Goal: Task Accomplishment & Management: Use online tool/utility

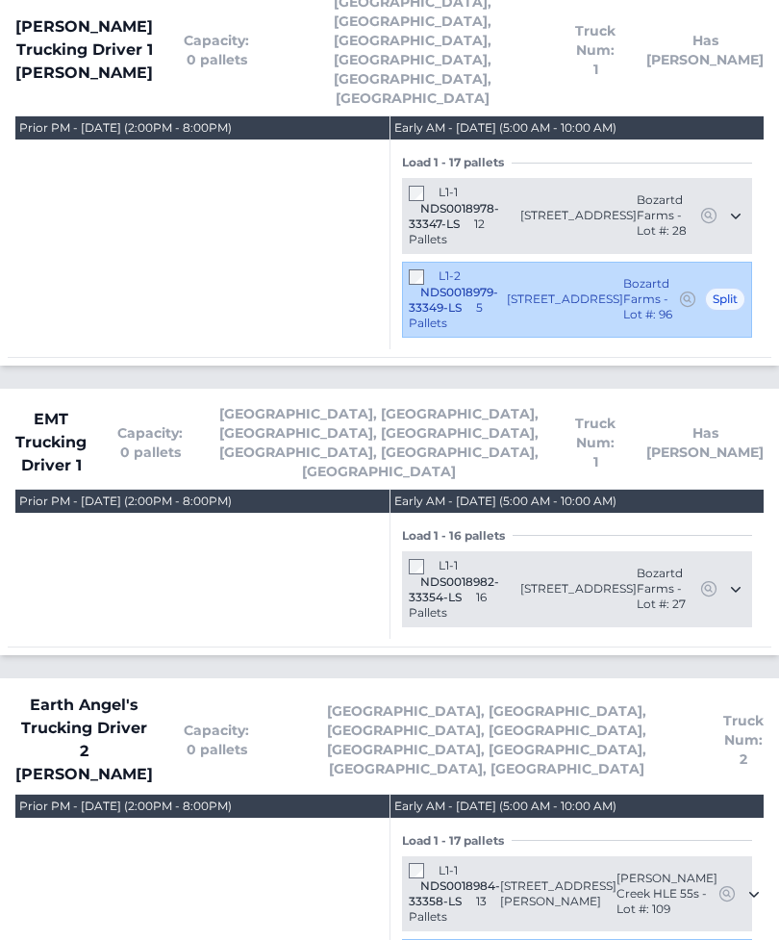
scroll to position [2327, 0]
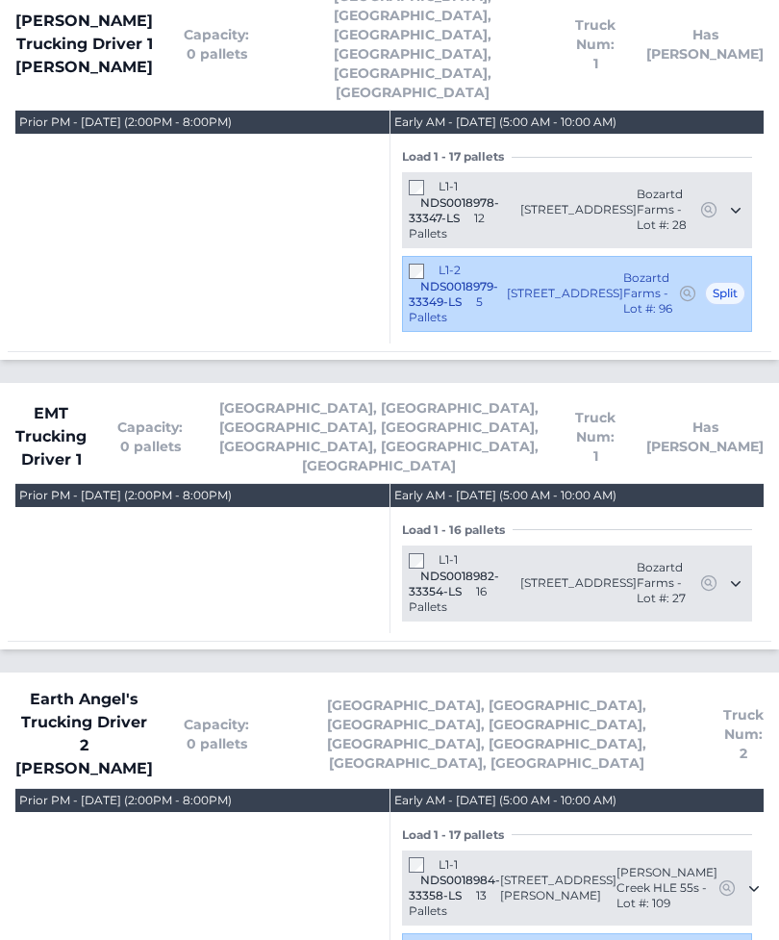
click at [425, 857] on span at bounding box center [418, 864] width 18 height 14
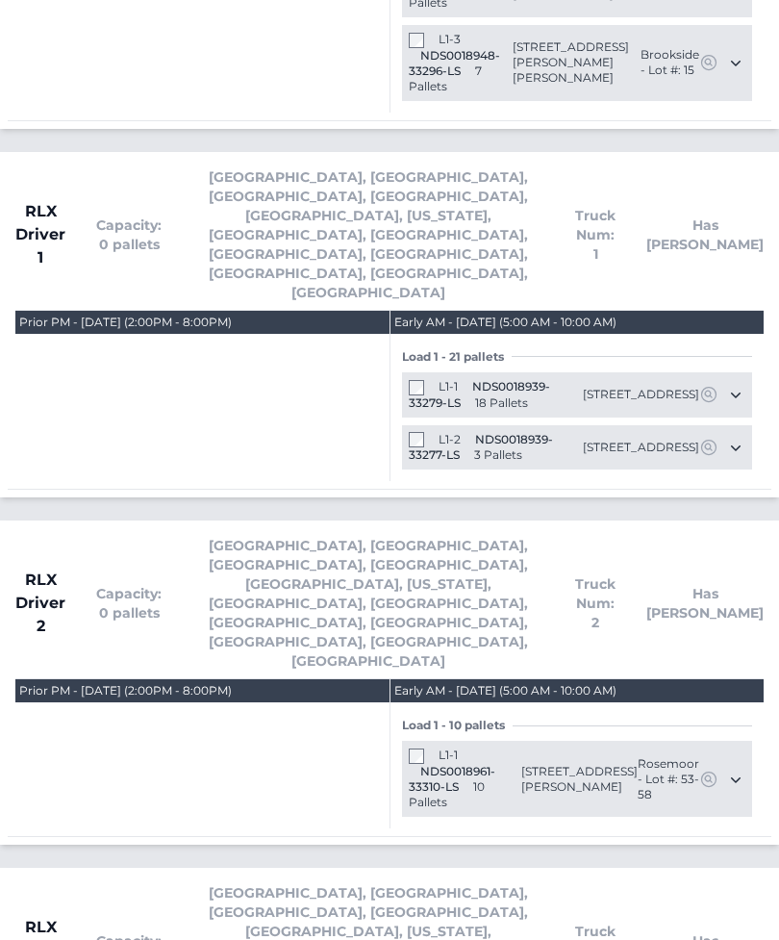
scroll to position [4101, 0]
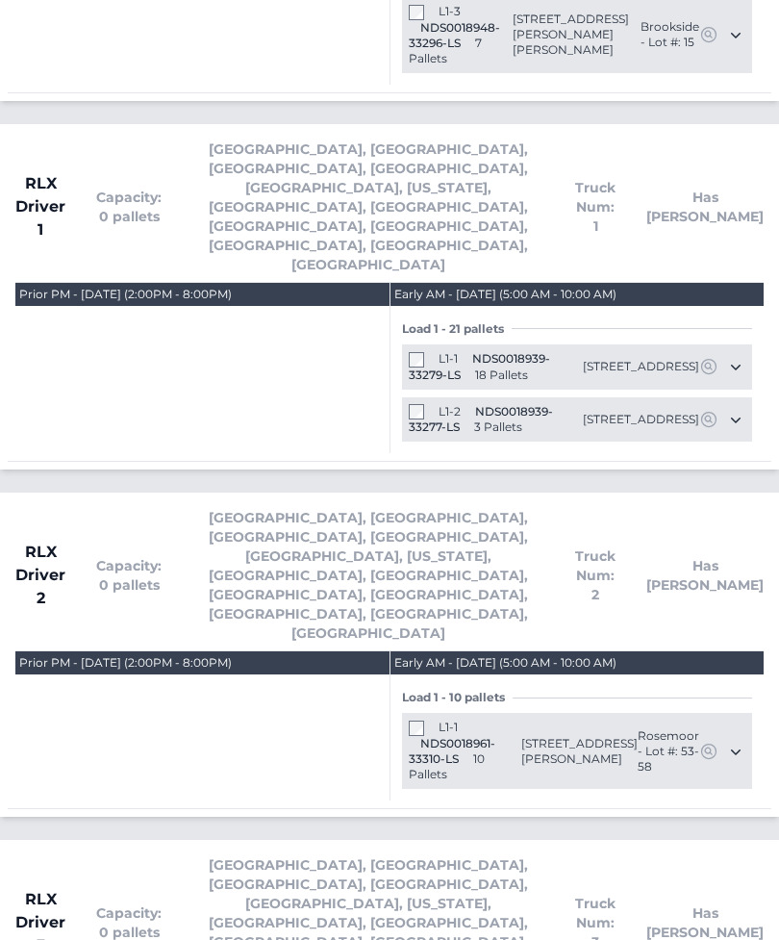
click at [133, 557] on span "Capacity: 0 pallets" at bounding box center [128, 576] width 65 height 38
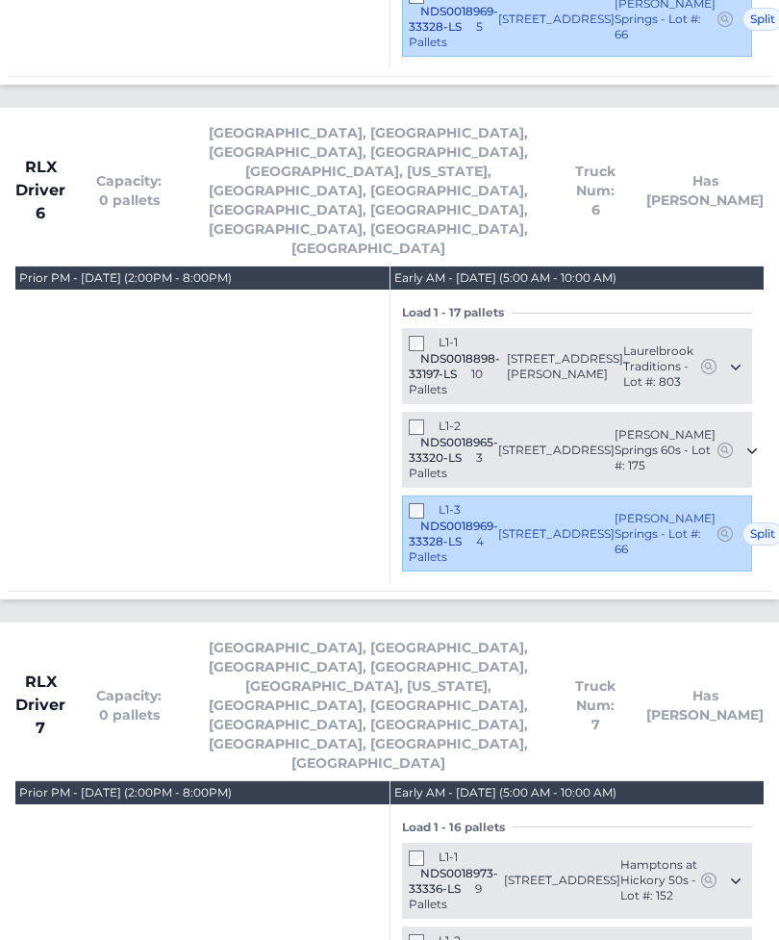
scroll to position [6042, 0]
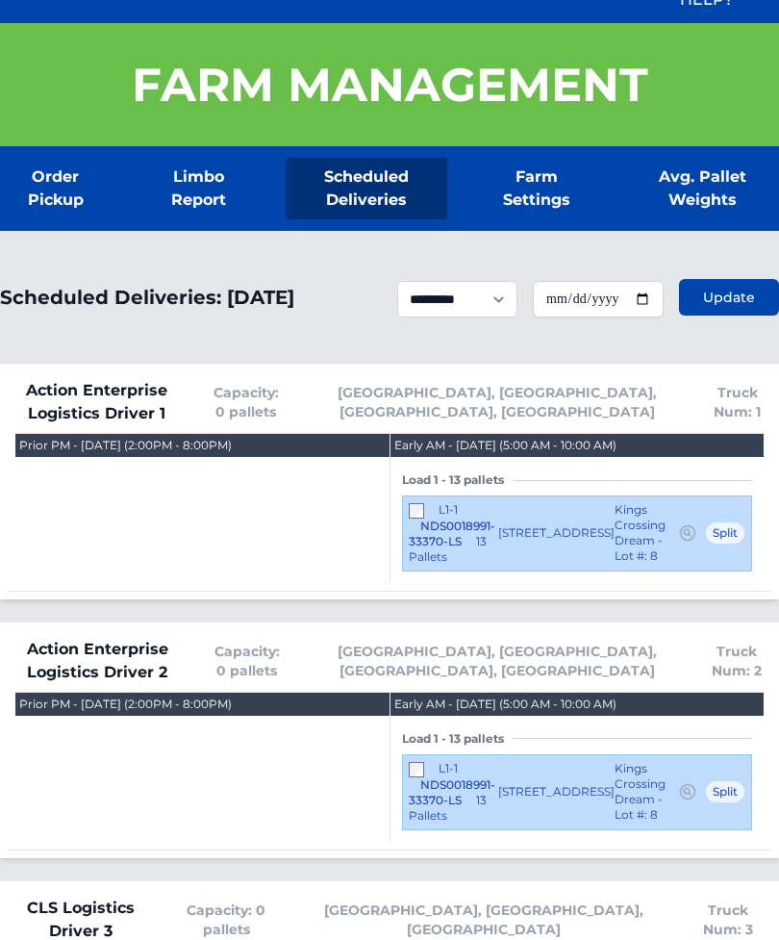
scroll to position [0, 0]
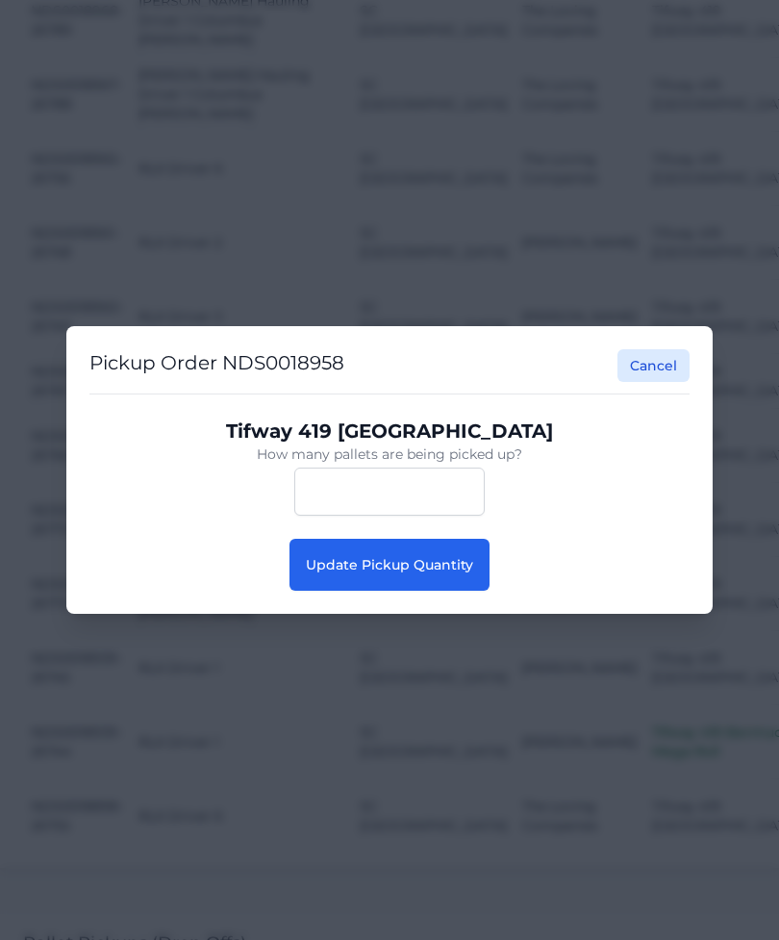
click at [364, 573] on span "Update Pickup Quantity" at bounding box center [389, 564] width 167 height 17
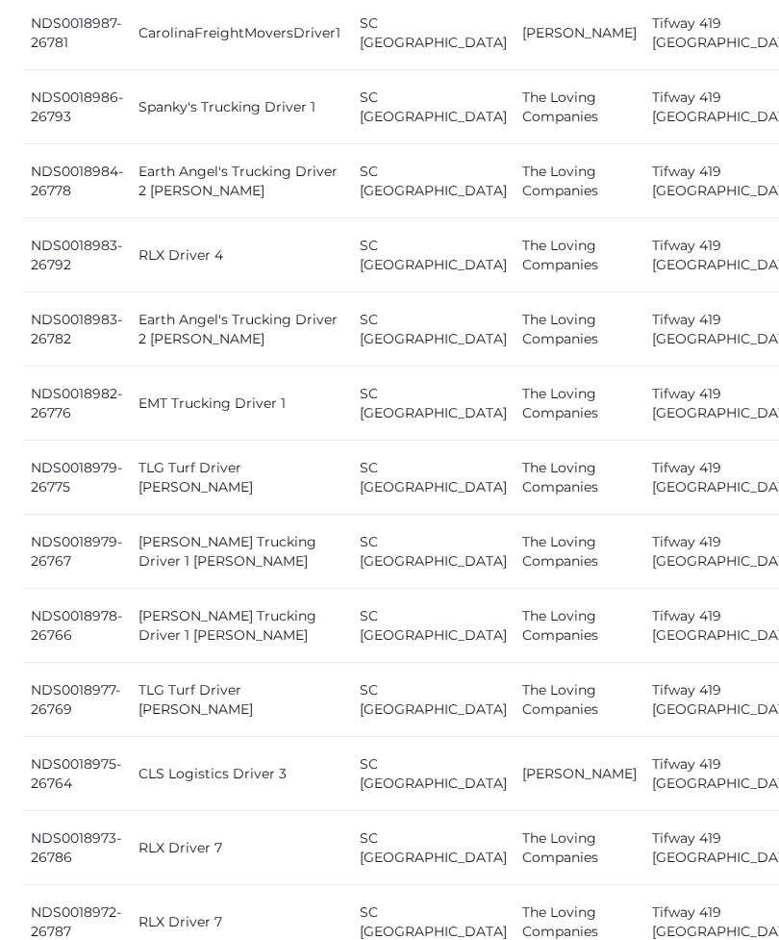
scroll to position [1257, 0]
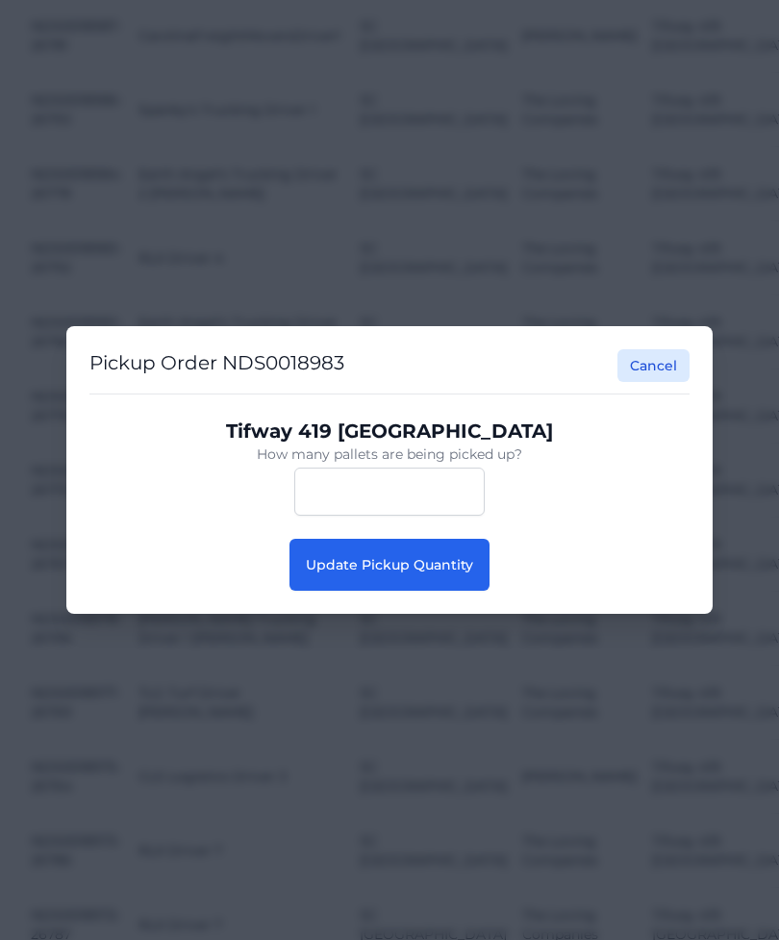
click at [433, 575] on button "Update Pickup Quantity" at bounding box center [390, 565] width 200 height 52
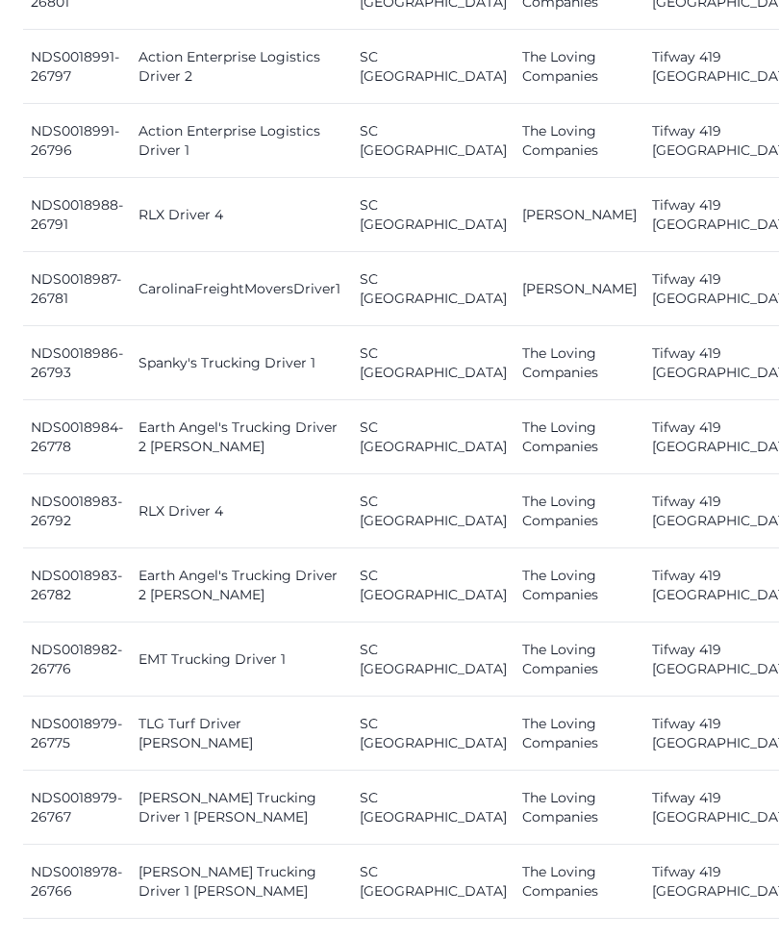
scroll to position [1008, 0]
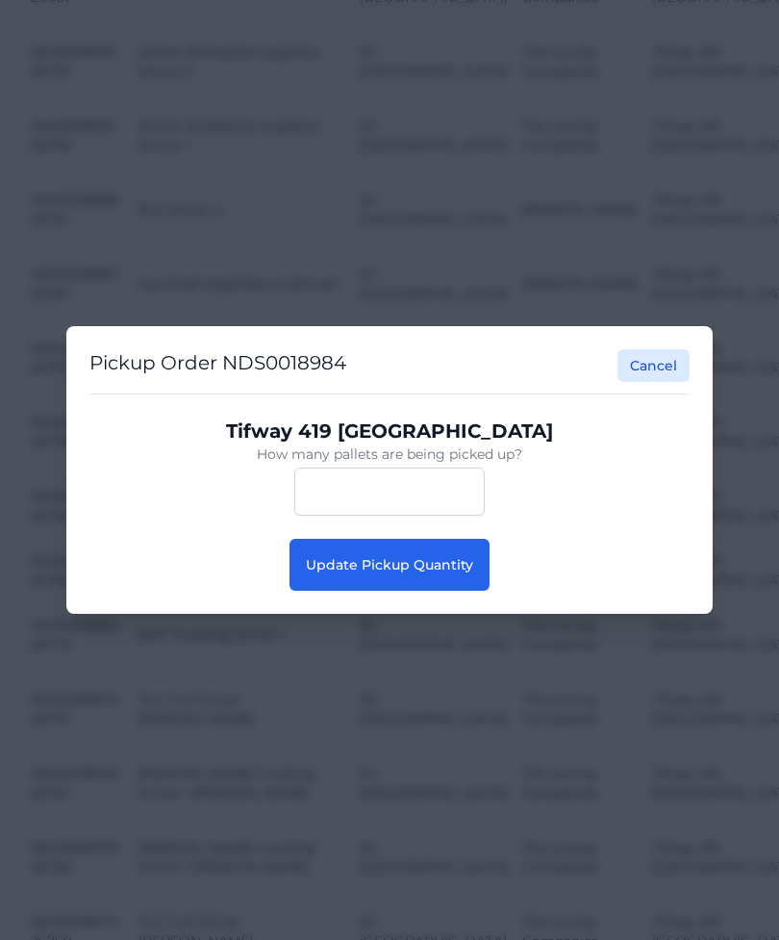
click at [349, 591] on button "Update Pickup Quantity" at bounding box center [390, 565] width 200 height 52
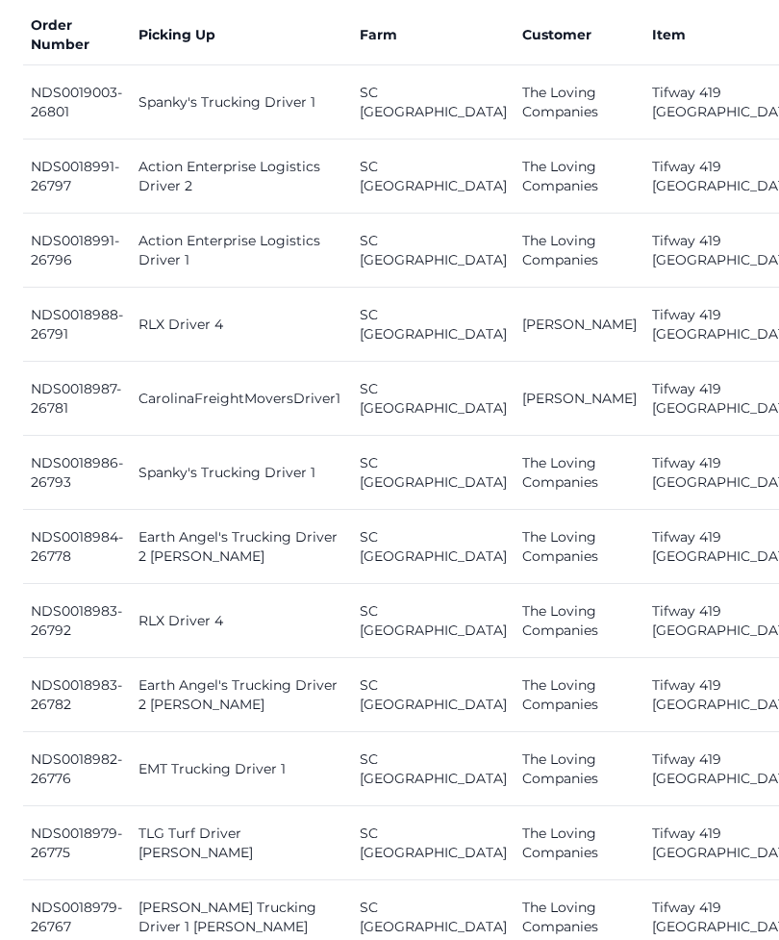
scroll to position [898, 0]
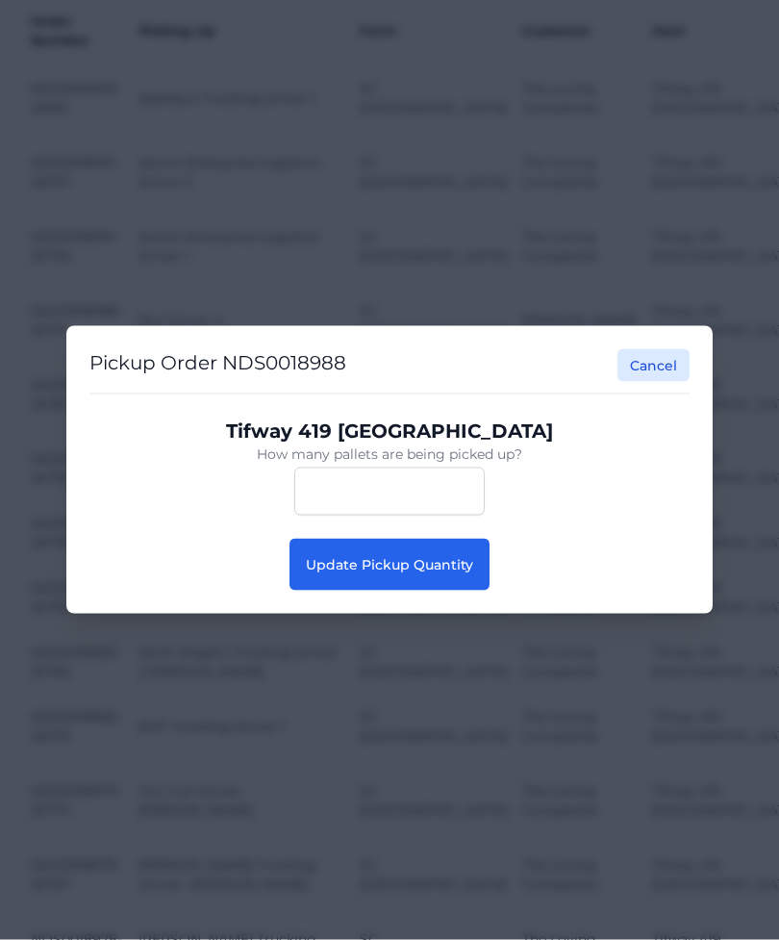
scroll to position [899, 0]
click at [358, 573] on span "Update Pickup Quantity" at bounding box center [389, 564] width 167 height 17
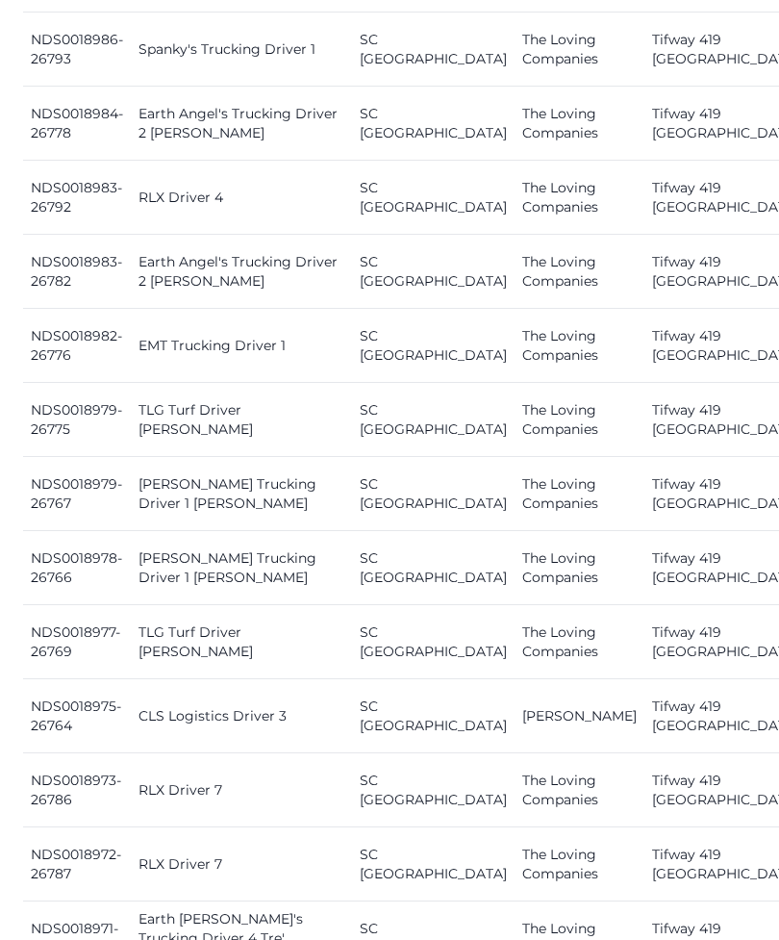
scroll to position [1313, 0]
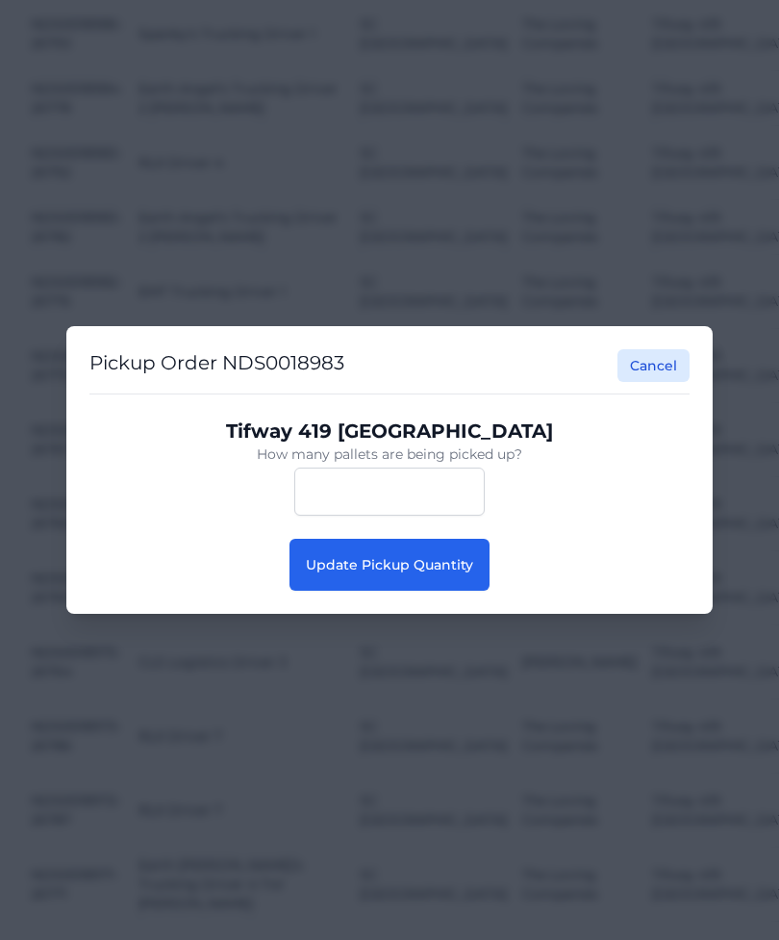
click at [372, 591] on button "Update Pickup Quantity" at bounding box center [390, 565] width 200 height 52
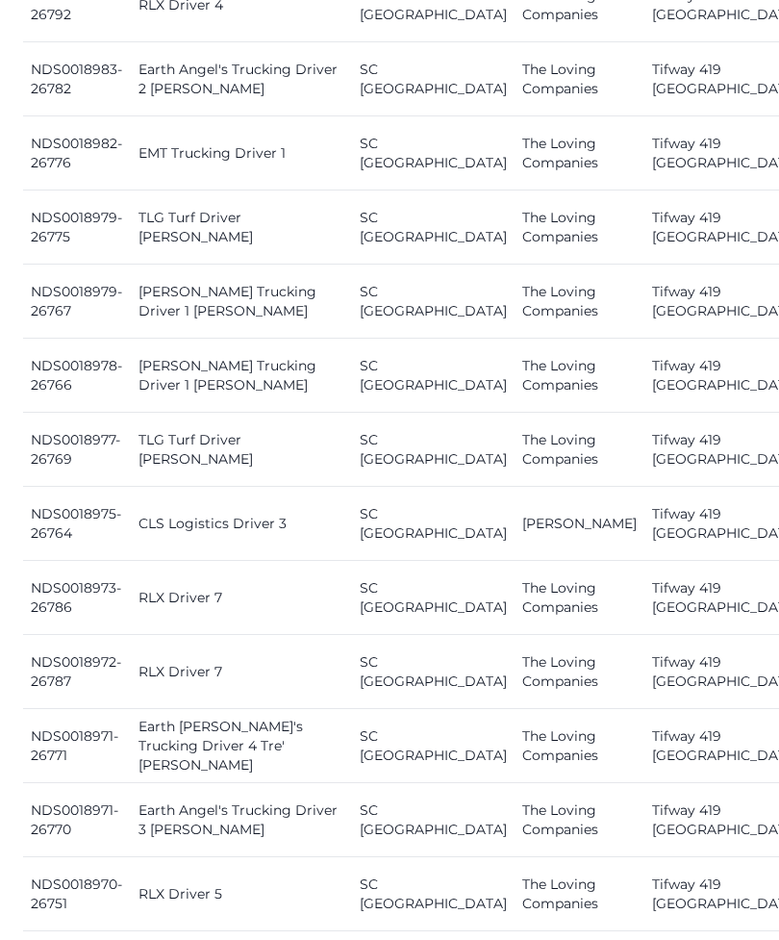
scroll to position [1514, 0]
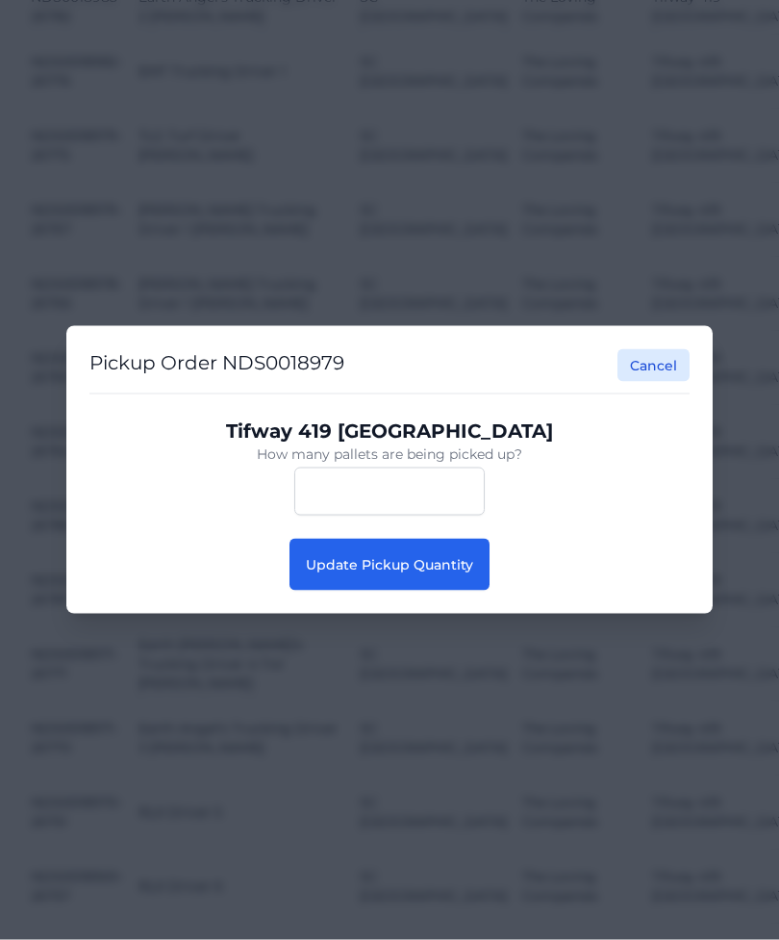
scroll to position [1515, 0]
click at [446, 573] on span "Update Pickup Quantity" at bounding box center [389, 564] width 167 height 17
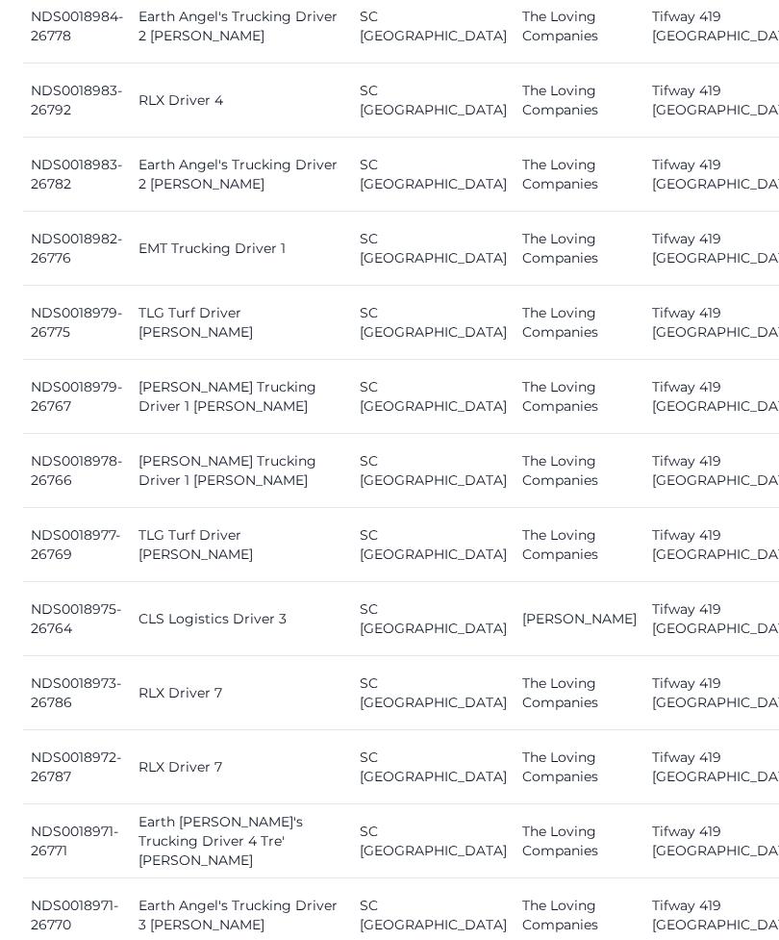
scroll to position [1415, 0]
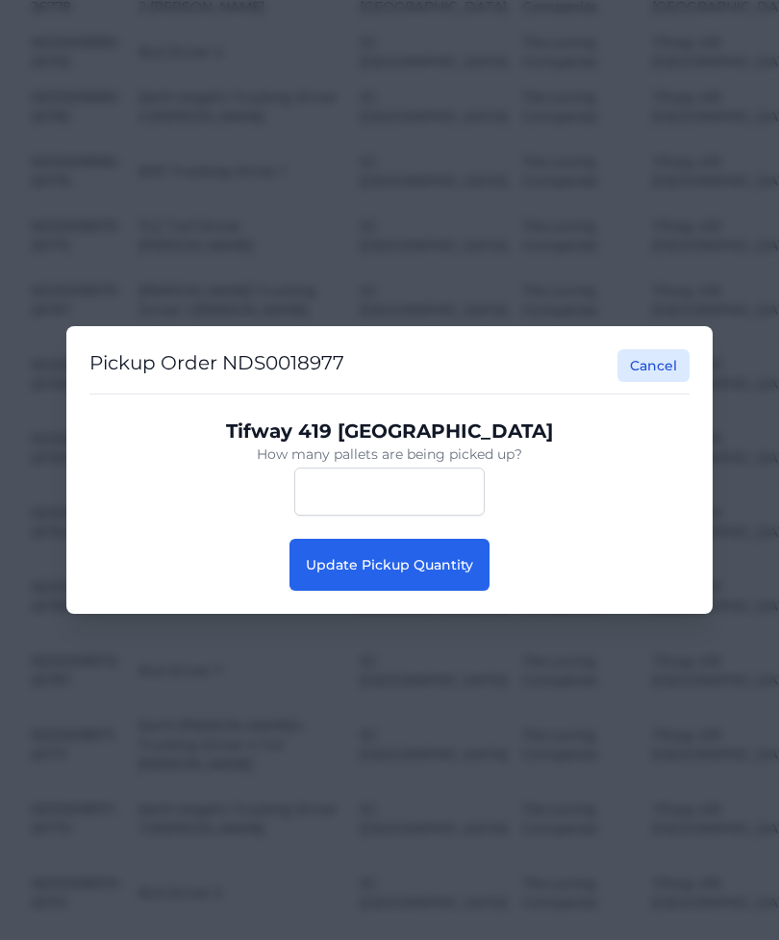
click at [332, 573] on span "Update Pickup Quantity" at bounding box center [389, 564] width 167 height 17
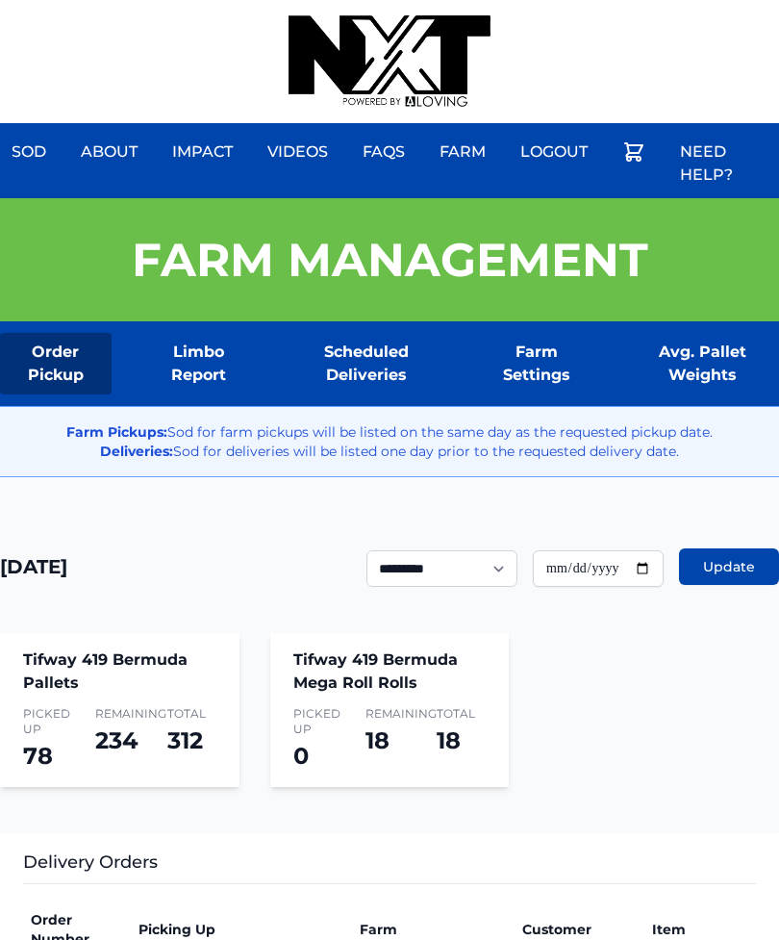
click at [707, 1] on div "Sod About Impact Videos FAQs Need Help? Farm My Account Logout" at bounding box center [389, 61] width 779 height 123
click at [713, 3] on div "Sod About Impact Videos FAQs Need Help? Farm My Account Logout" at bounding box center [389, 61] width 779 height 123
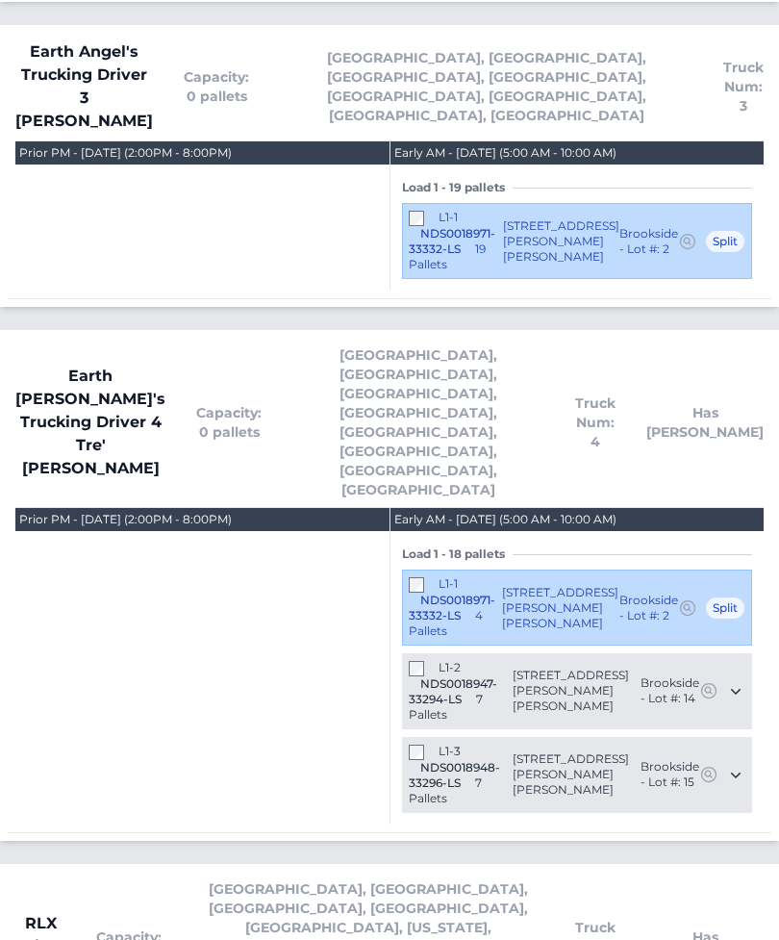
scroll to position [3350, 0]
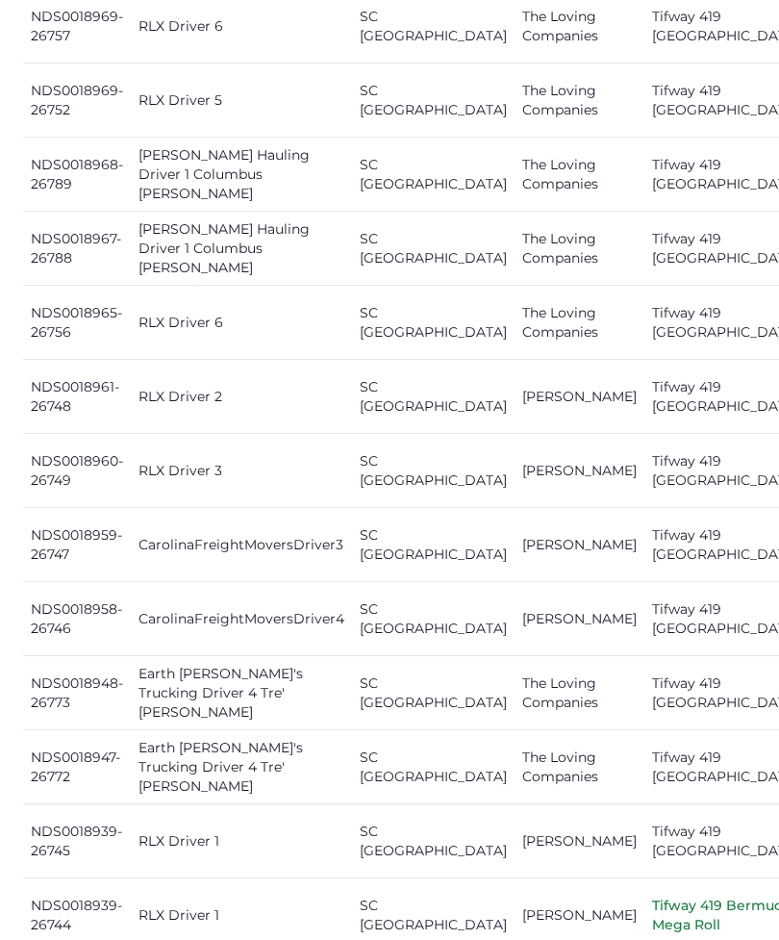
scroll to position [2491, 0]
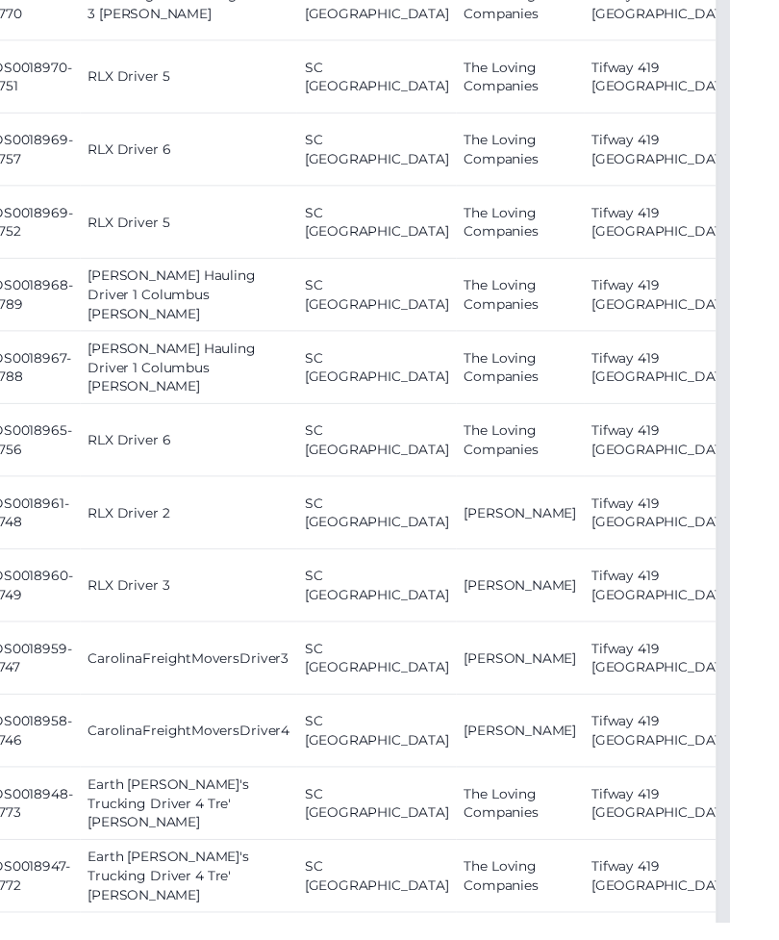
scroll to position [2394, 15]
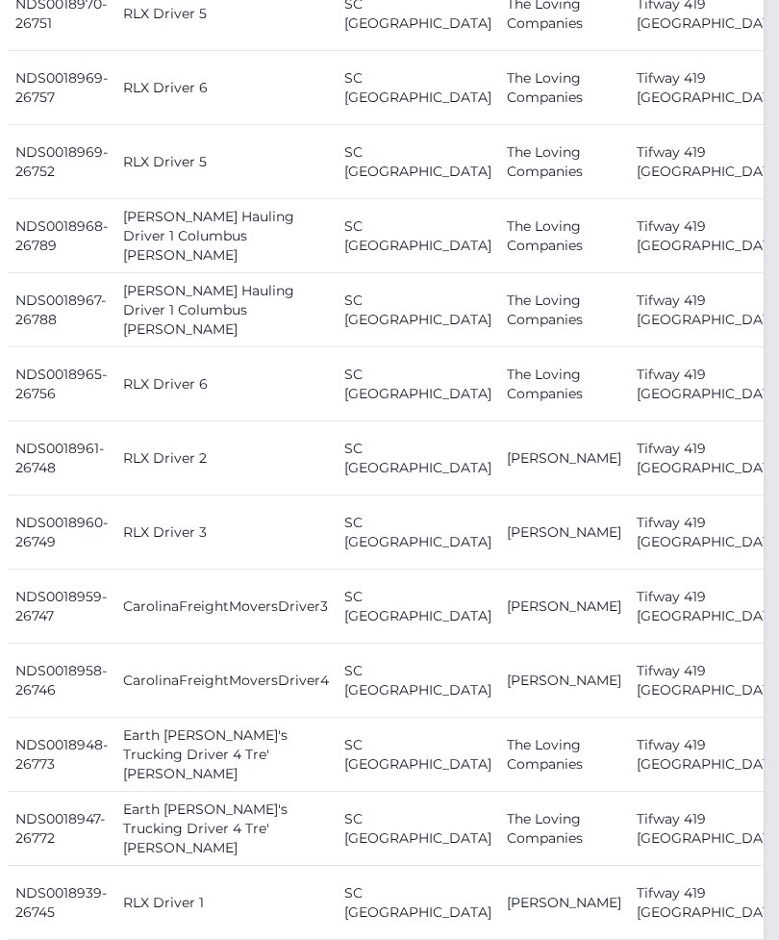
scroll to position [2395, 15]
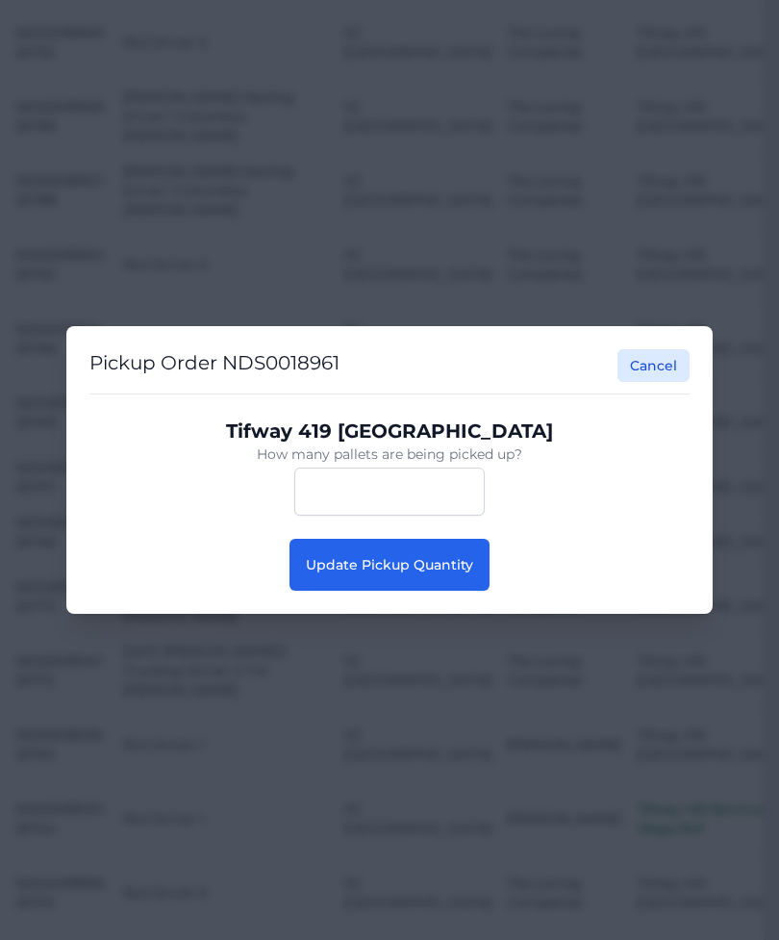
click at [367, 591] on button "Update Pickup Quantity" at bounding box center [390, 565] width 200 height 52
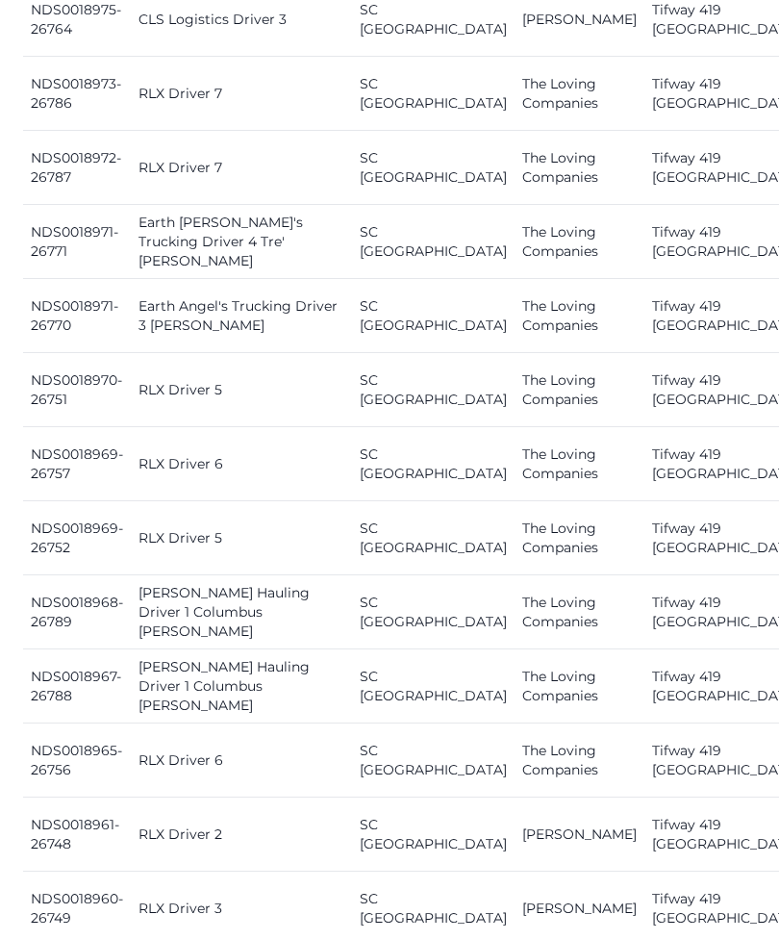
scroll to position [2015, 0]
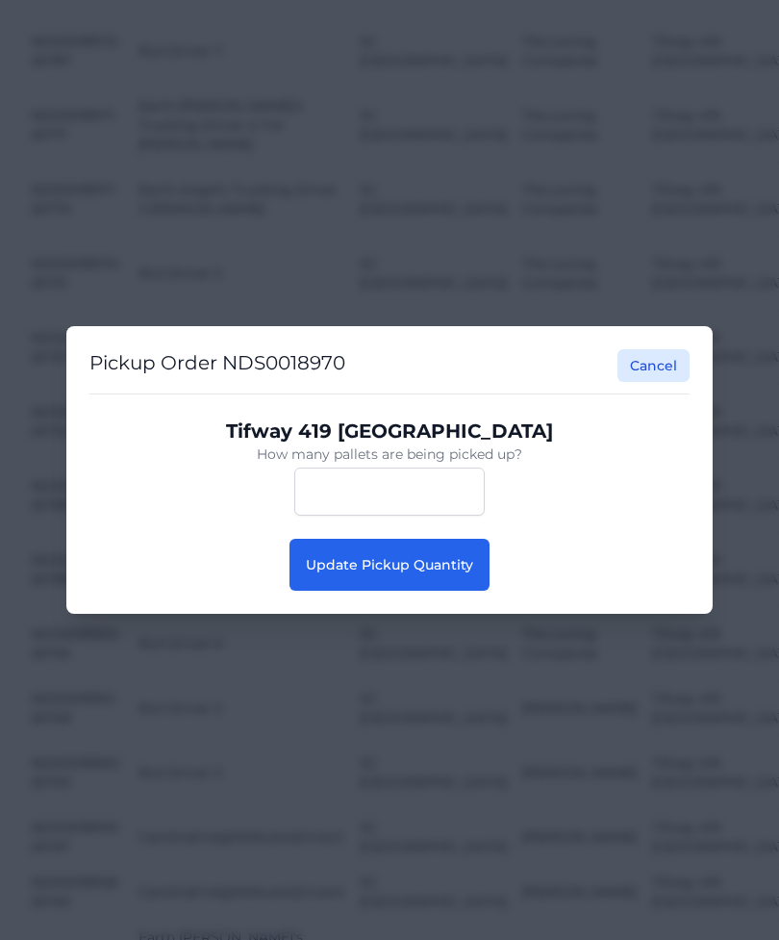
click at [448, 582] on button "Update Pickup Quantity" at bounding box center [390, 565] width 200 height 52
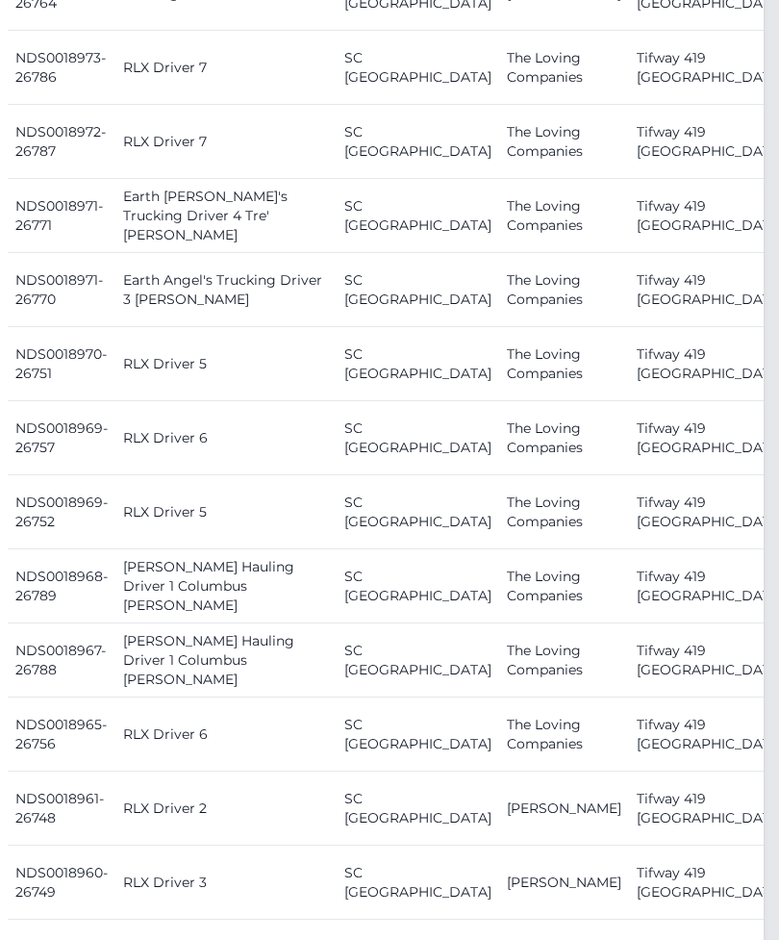
scroll to position [2041, 15]
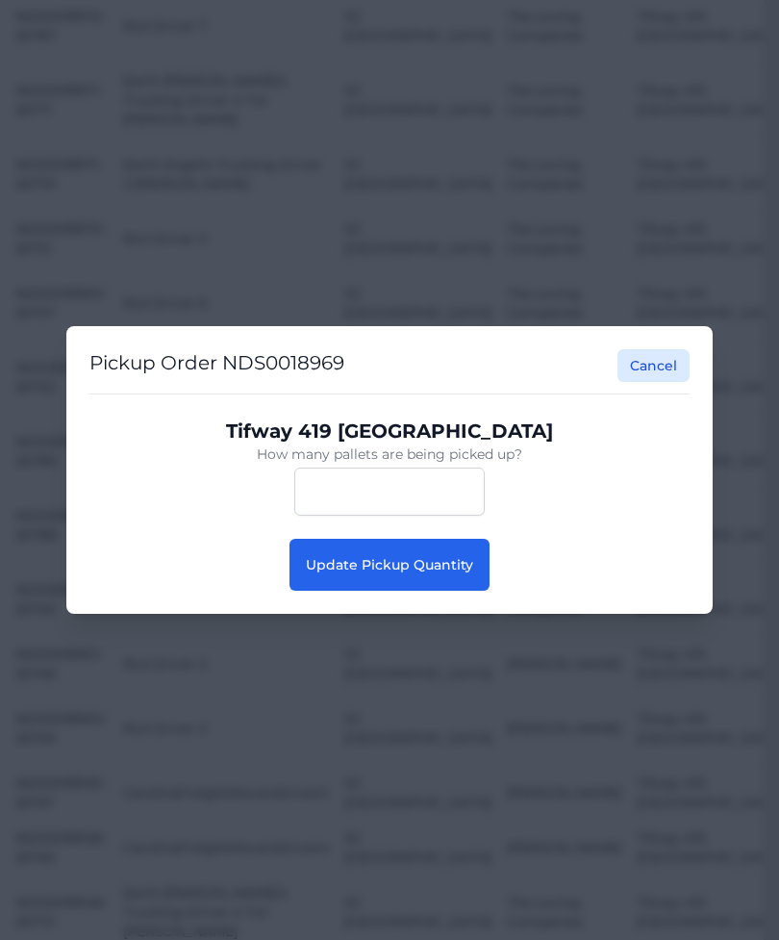
click at [447, 573] on span "Update Pickup Quantity" at bounding box center [389, 564] width 167 height 17
